Goal: Navigation & Orientation: Find specific page/section

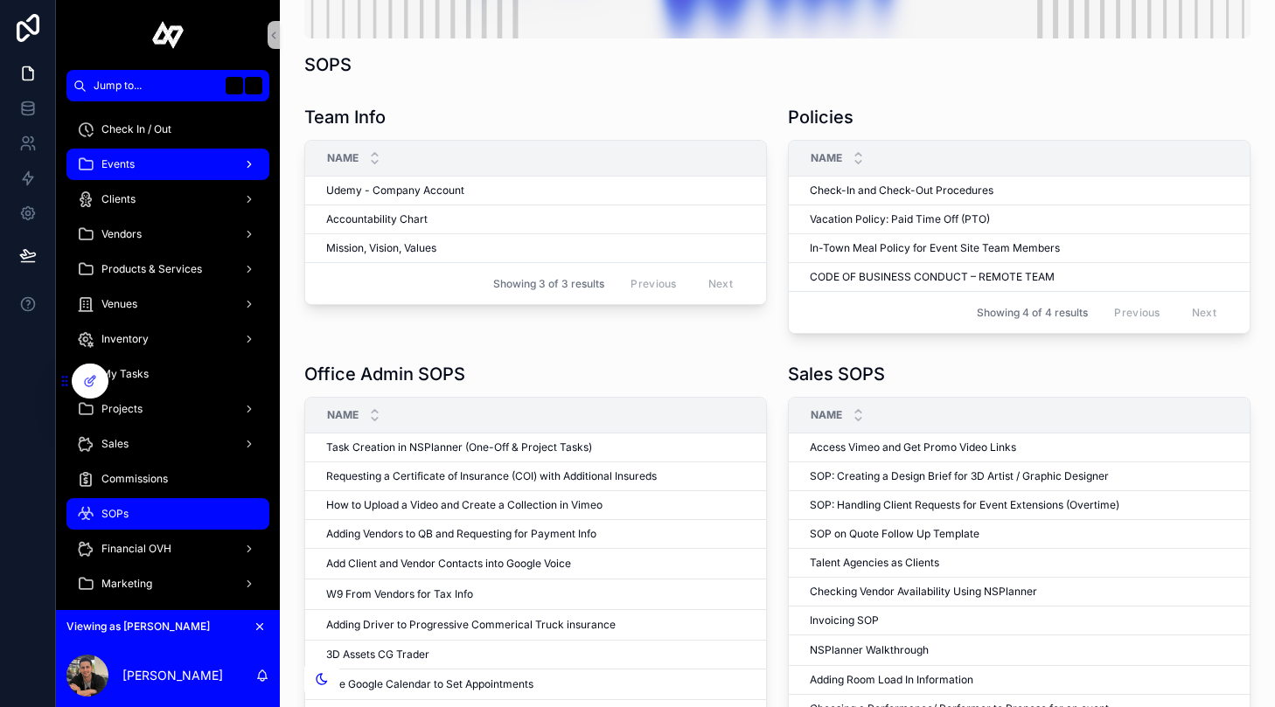
click at [159, 172] on div "Events" at bounding box center [168, 164] width 182 height 28
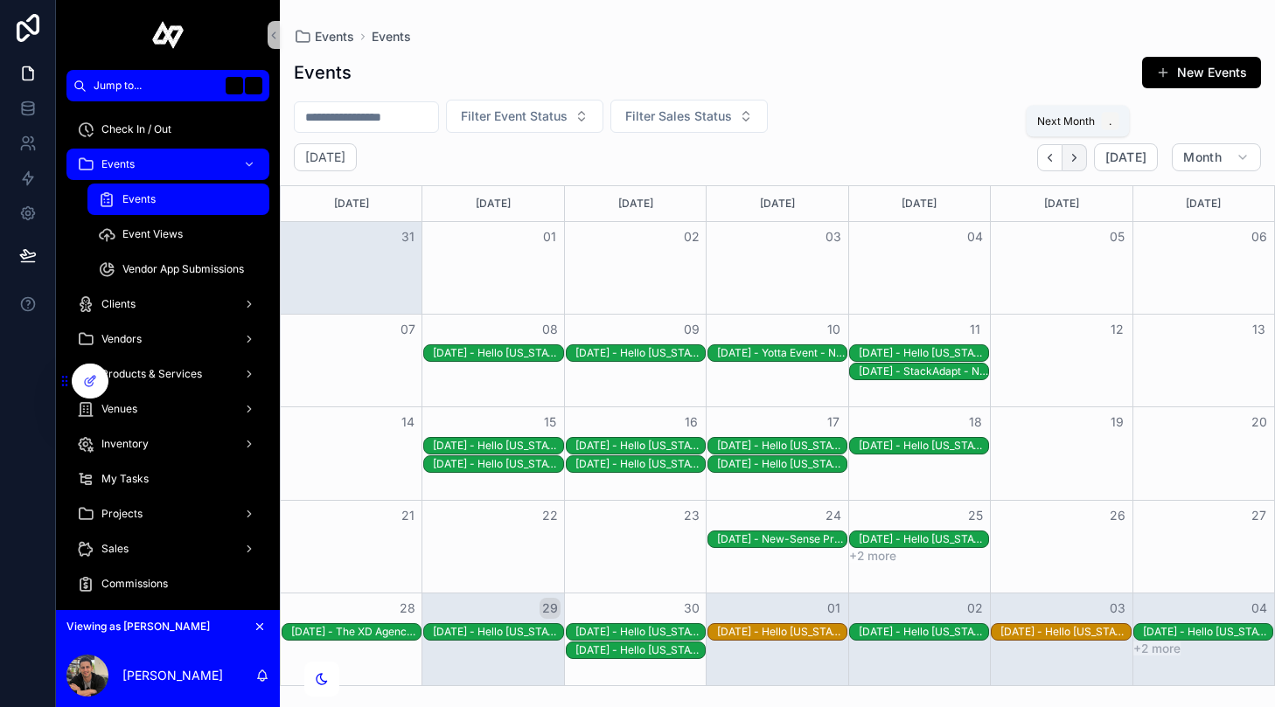
click at [1076, 155] on icon "Next" at bounding box center [1074, 157] width 3 height 7
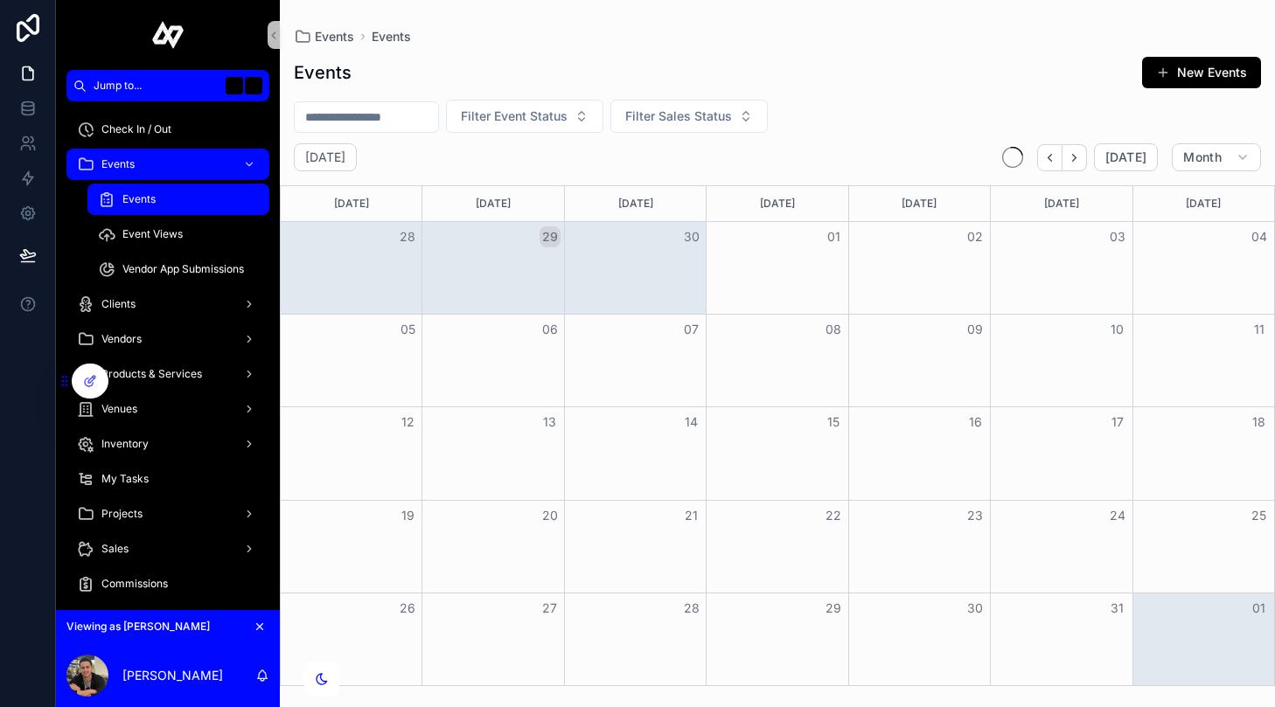
click at [1076, 155] on icon "Next" at bounding box center [1074, 157] width 3 height 7
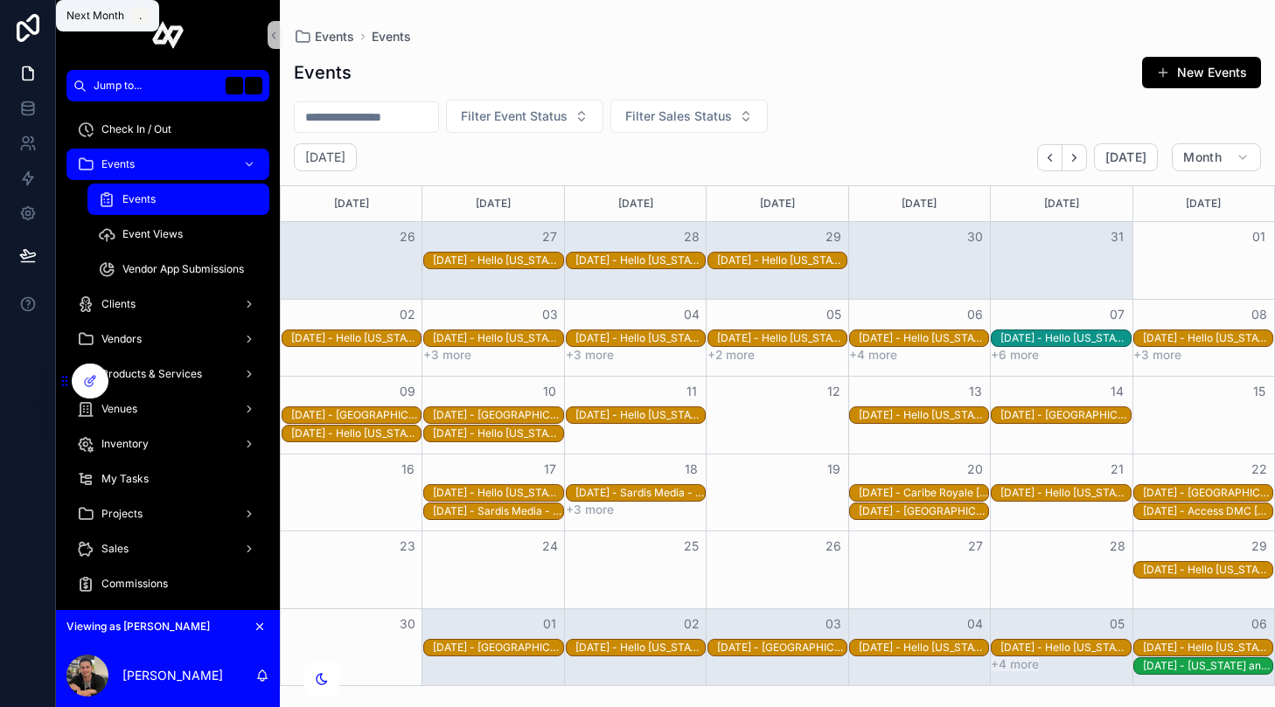
click at [1076, 155] on icon "Next" at bounding box center [1074, 157] width 3 height 7
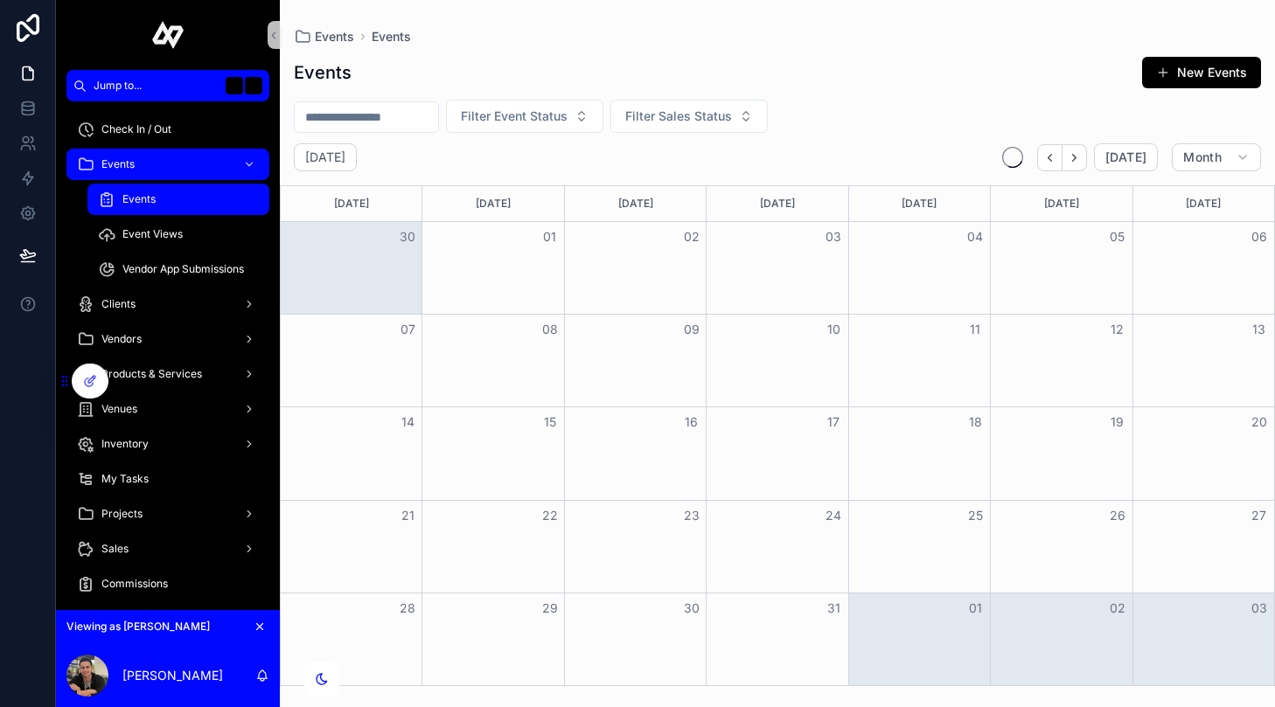
click at [1076, 155] on icon "Next" at bounding box center [1074, 157] width 3 height 7
